Goal: Find specific page/section: Find specific page/section

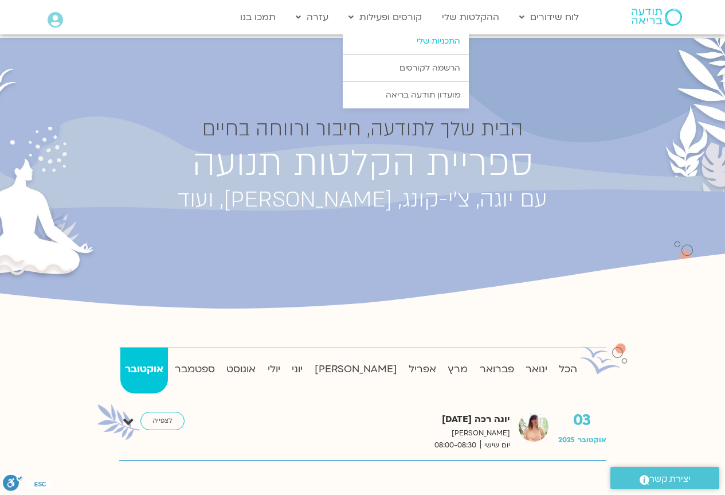
scroll to position [938, 0]
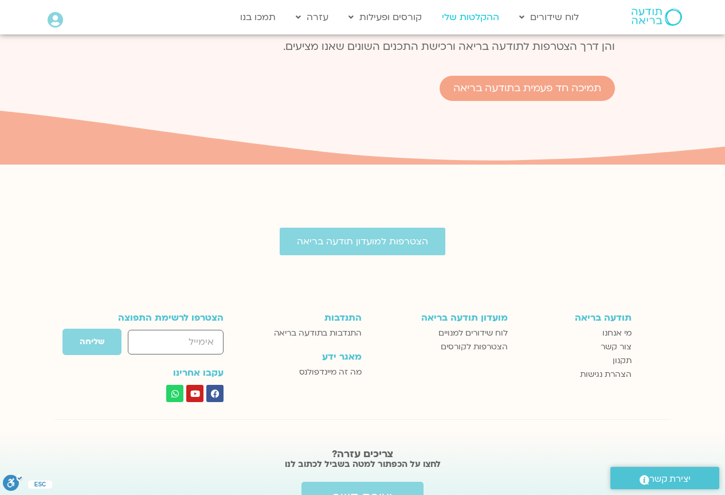
click at [481, 18] on link "ההקלטות שלי" at bounding box center [470, 17] width 69 height 22
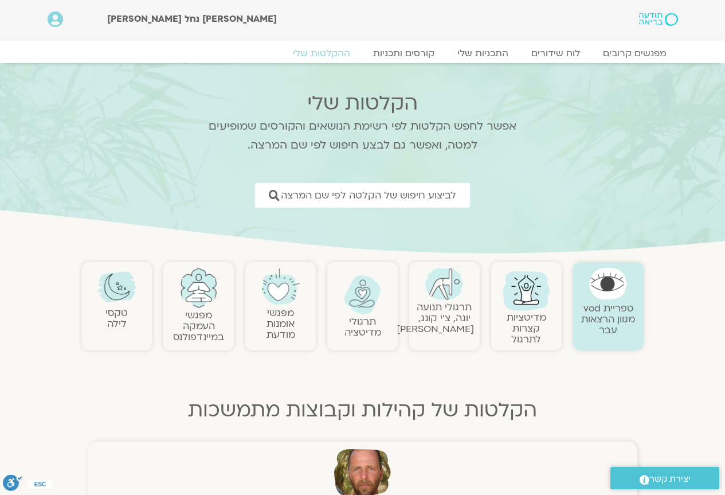
click at [452, 289] on img at bounding box center [444, 284] width 38 height 32
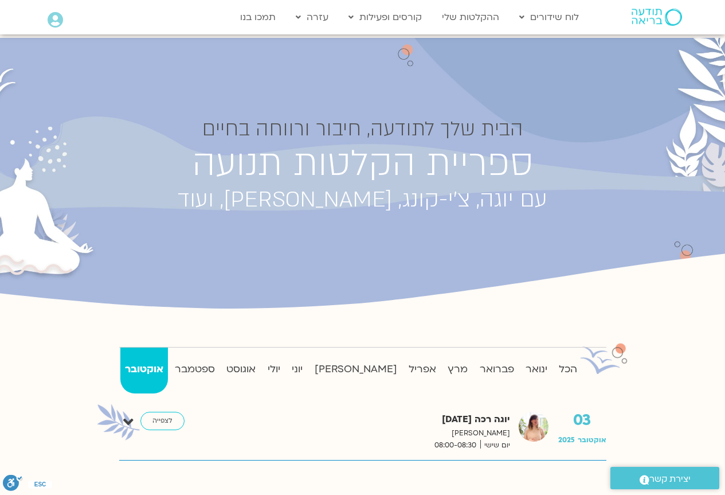
scroll to position [57, 0]
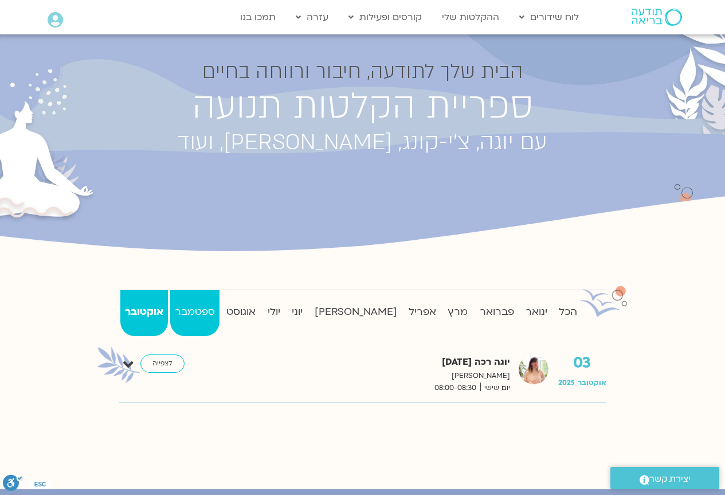
click at [209, 310] on strong "ספטמבר" at bounding box center [194, 311] width 49 height 17
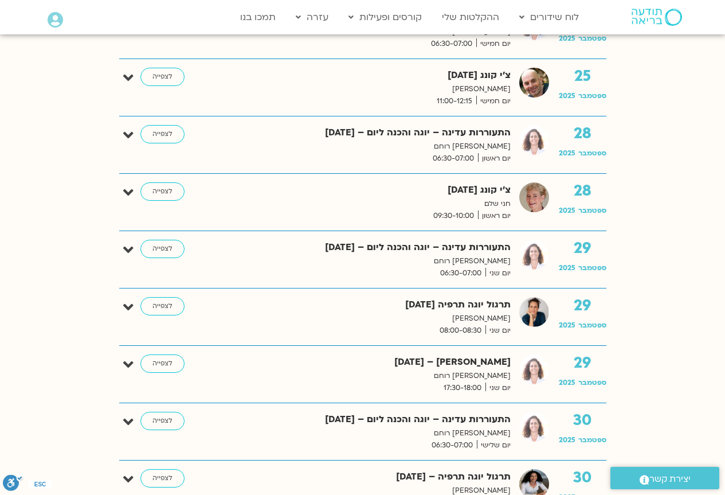
scroll to position [1777, 0]
